Goal: Information Seeking & Learning: Check status

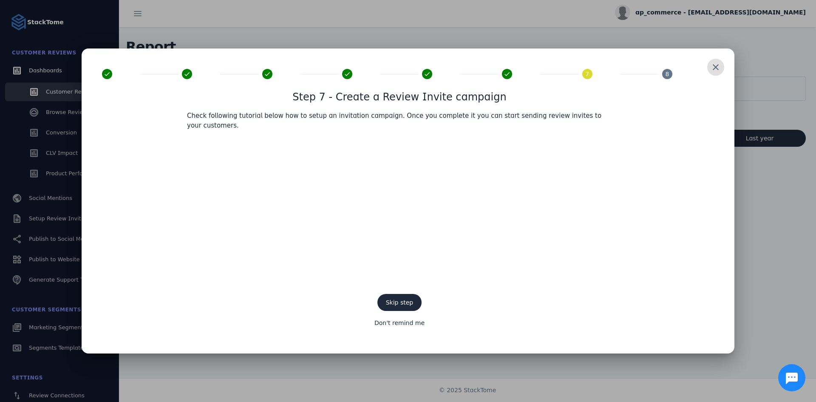
click at [714, 73] on span at bounding box center [716, 67] width 20 height 20
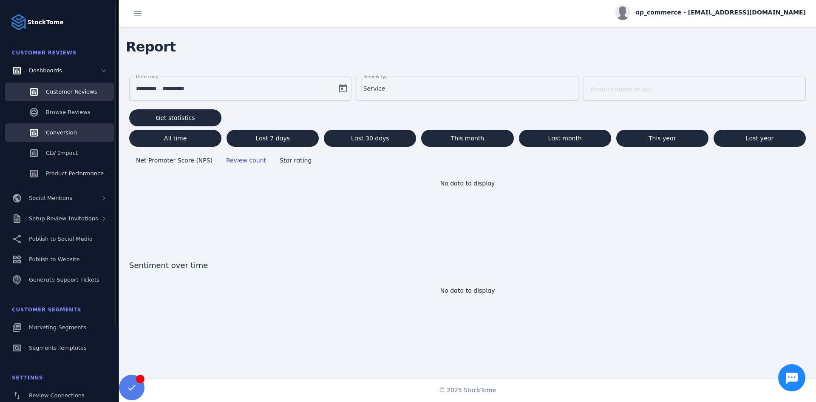
click at [77, 134] on link "Conversion" at bounding box center [59, 132] width 109 height 19
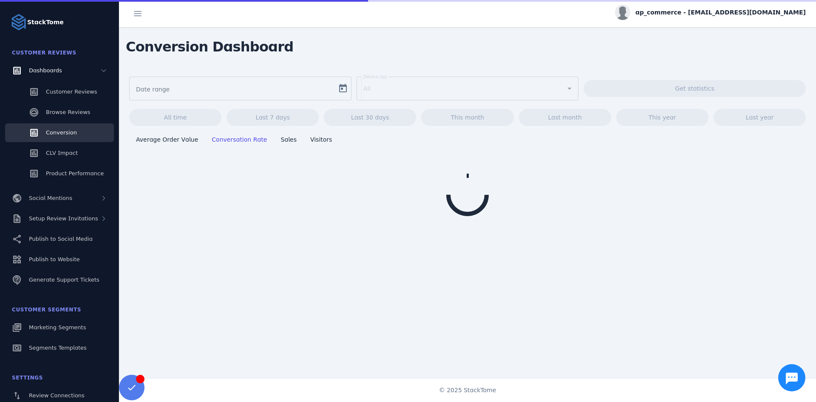
type input "**********"
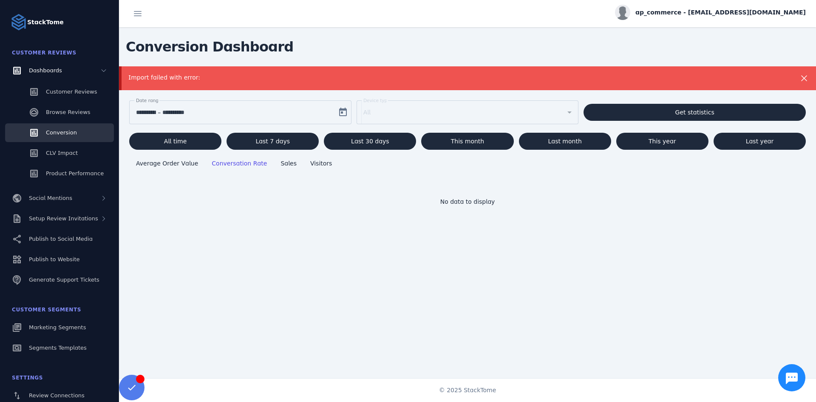
click at [328, 112] on div "**********" at bounding box center [234, 112] width 197 height 10
click at [341, 111] on span "Open calendar" at bounding box center [343, 112] width 20 height 20
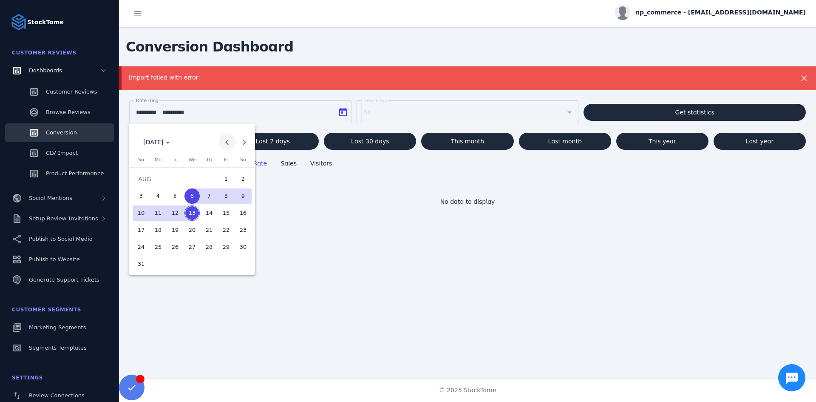
click at [228, 142] on button "Previous month" at bounding box center [227, 142] width 17 height 17
click at [178, 194] on span "1" at bounding box center [175, 195] width 15 height 15
type input "**********"
click at [208, 265] on span "31" at bounding box center [209, 263] width 15 height 15
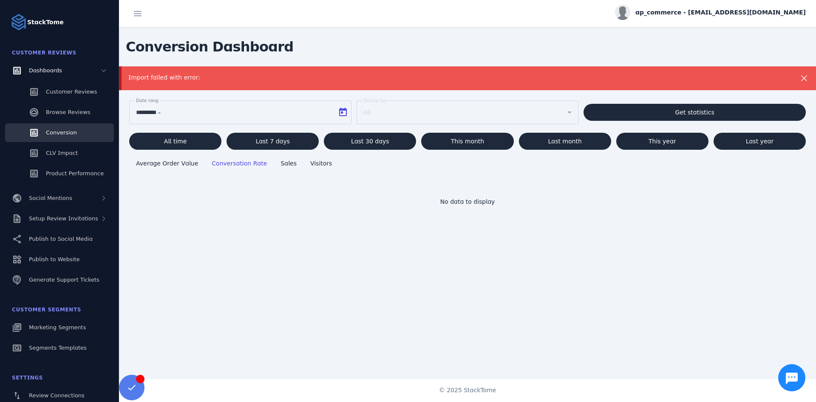
type input "**********"
click at [689, 285] on div "Average Order Value Conversation Rate Sales Visitors No data to display" at bounding box center [467, 286] width 677 height 272
click at [128, 392] on span at bounding box center [132, 387] width 20 height 20
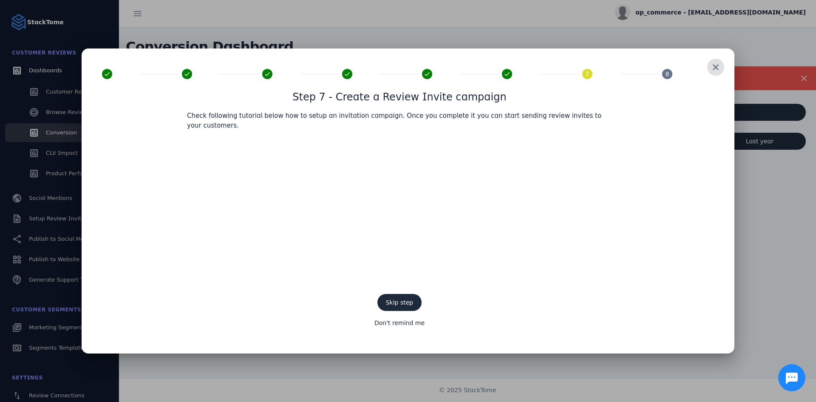
click at [720, 73] on span at bounding box center [716, 67] width 20 height 20
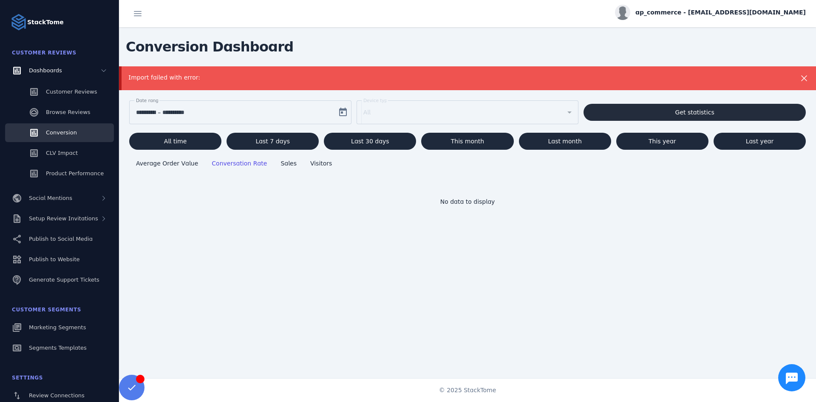
click at [654, 109] on span at bounding box center [695, 112] width 222 height 20
click at [72, 95] on div "Customer Reviews" at bounding box center [71, 92] width 51 height 9
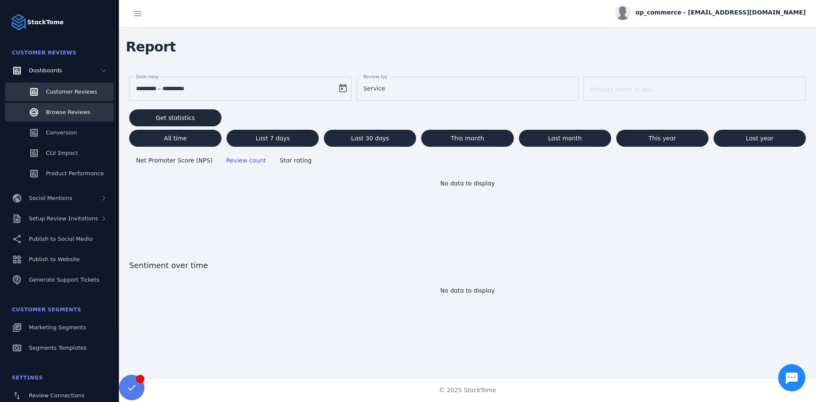
click at [74, 115] on span "Browse Reviews" at bounding box center [68, 112] width 45 height 6
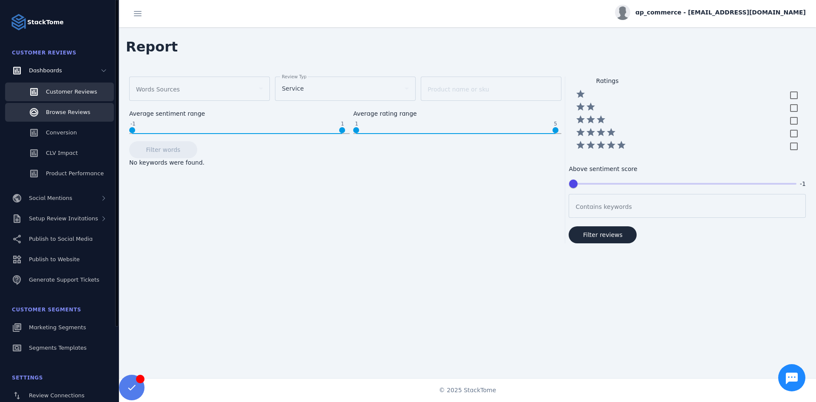
click at [73, 94] on span "Customer Reviews" at bounding box center [71, 91] width 51 height 6
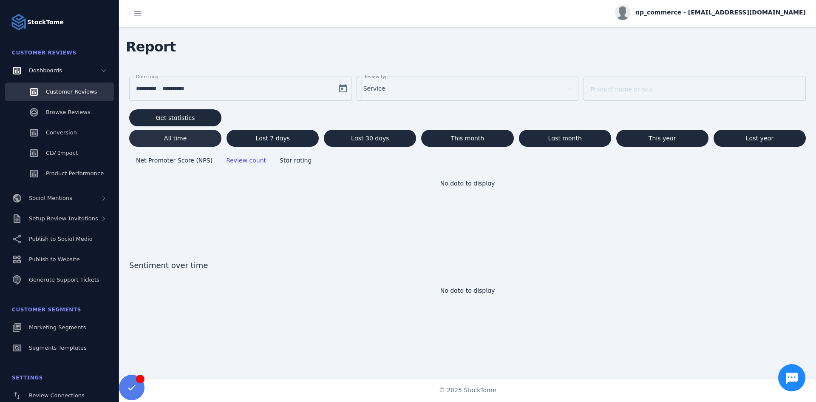
click at [183, 139] on span "All time" at bounding box center [175, 138] width 23 height 6
click at [683, 135] on span at bounding box center [663, 138] width 92 height 20
type input "**********"
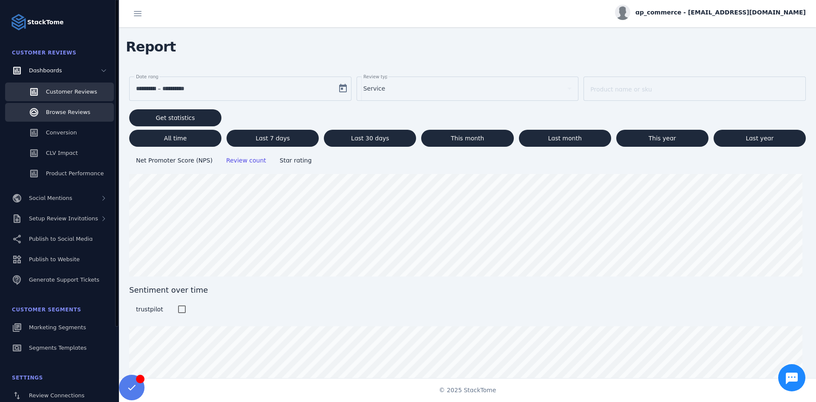
click at [81, 118] on link "Browse Reviews" at bounding box center [59, 112] width 109 height 19
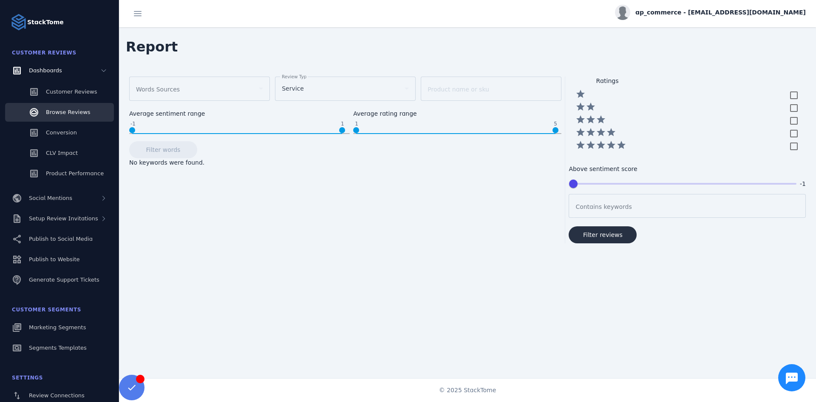
click at [609, 234] on span "Filter reviews" at bounding box center [603, 235] width 40 height 6
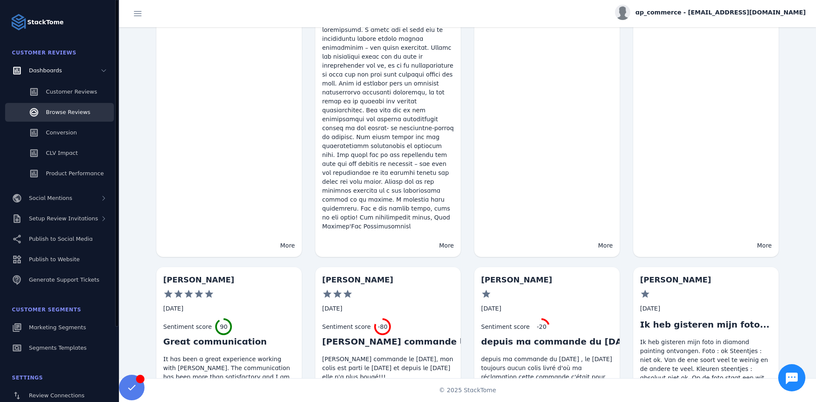
click at [56, 51] on span "Customer Reviews" at bounding box center [44, 53] width 65 height 6
click at [69, 88] on span "Customer Reviews" at bounding box center [71, 91] width 51 height 6
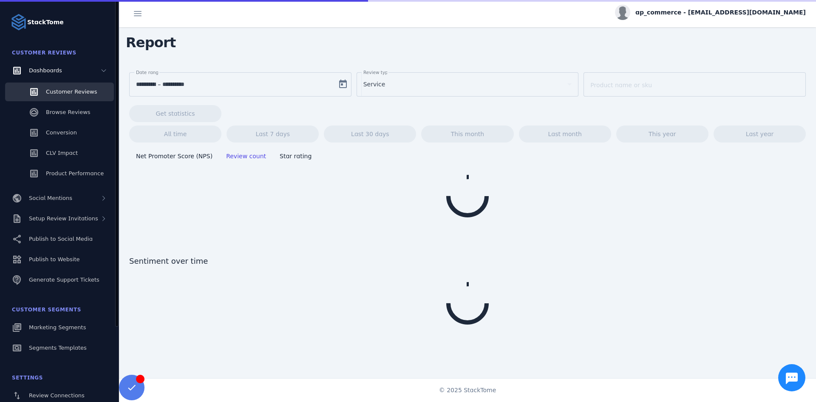
scroll to position [4, 0]
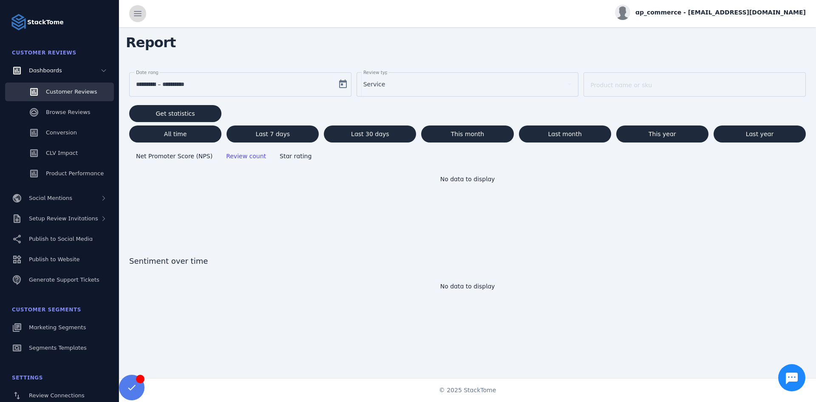
click at [135, 15] on span at bounding box center [138, 13] width 20 height 20
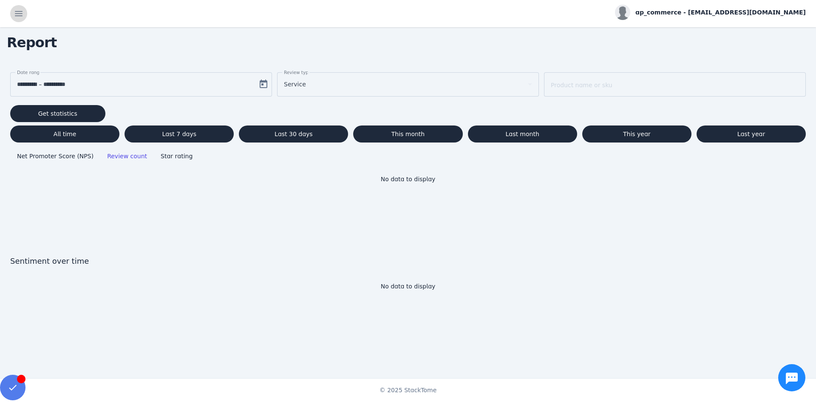
click at [19, 16] on span at bounding box center [19, 13] width 20 height 20
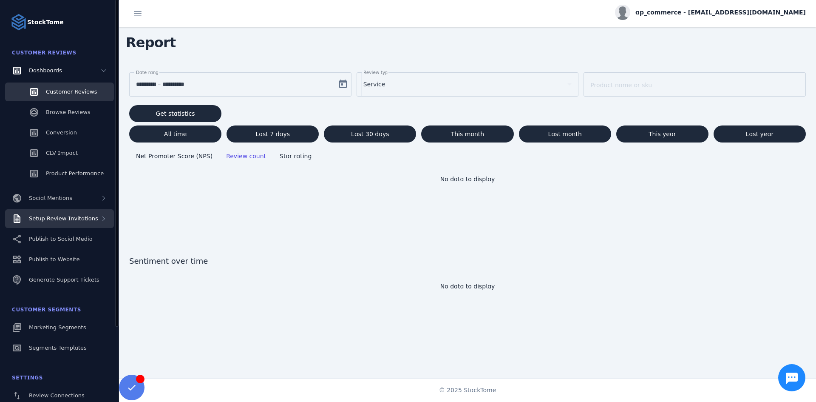
click at [100, 219] on icon at bounding box center [103, 218] width 7 height 7
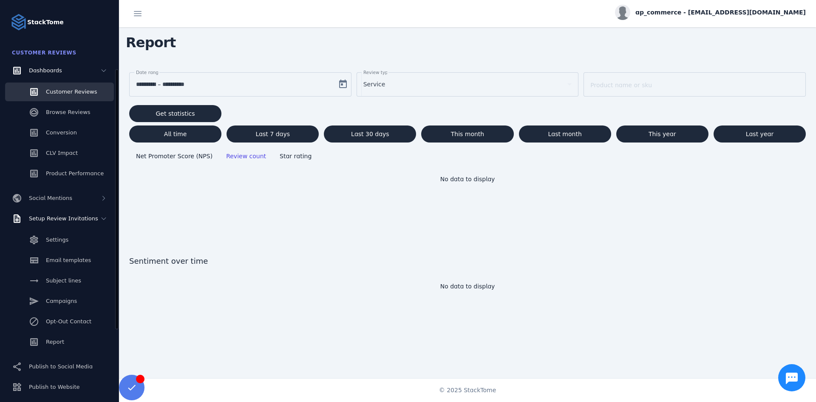
scroll to position [85, 0]
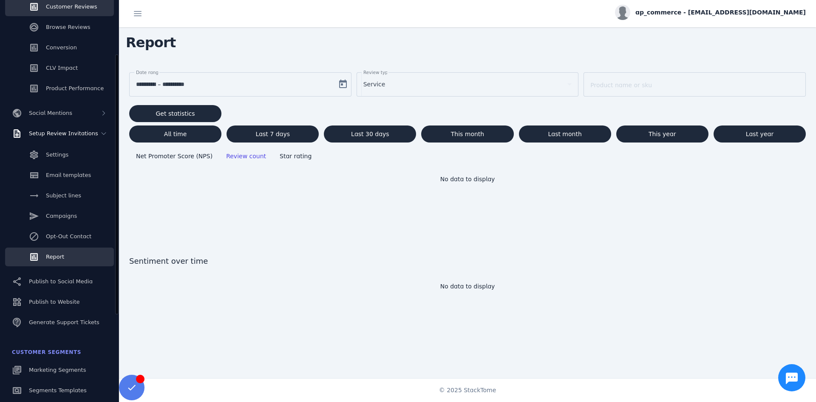
click at [54, 259] on span "Report" at bounding box center [55, 256] width 18 height 6
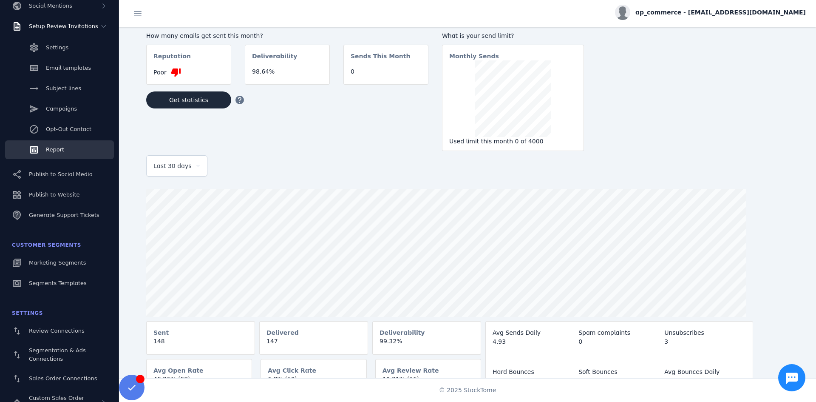
scroll to position [14, 0]
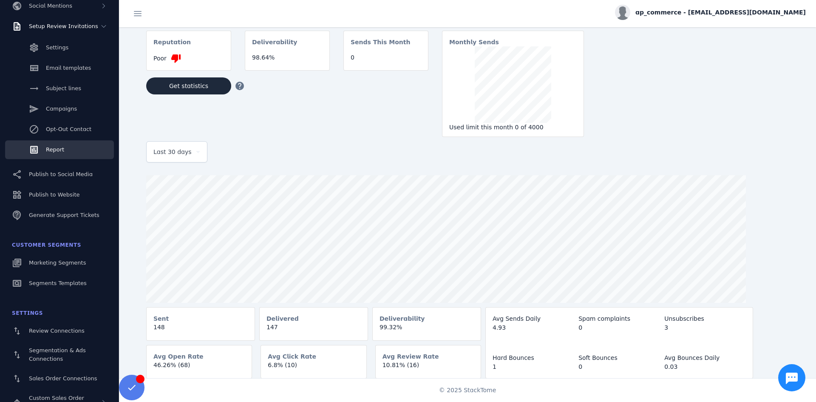
click at [164, 337] on mat-card-content "148" at bounding box center [201, 331] width 108 height 16
